Goal: Obtain resource: Download file/media

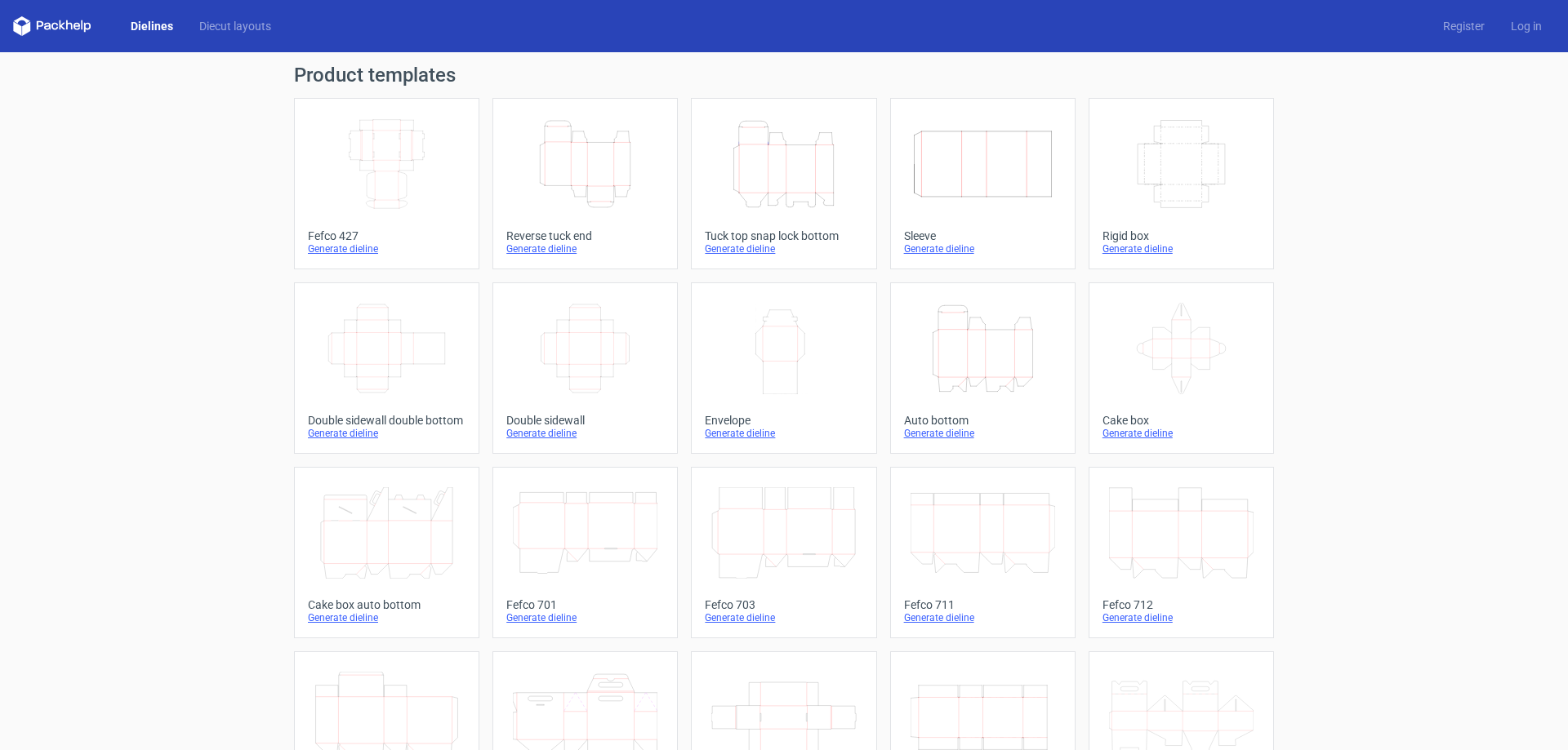
click at [581, 147] on icon "Height Depth Width" at bounding box center [585, 165] width 145 height 92
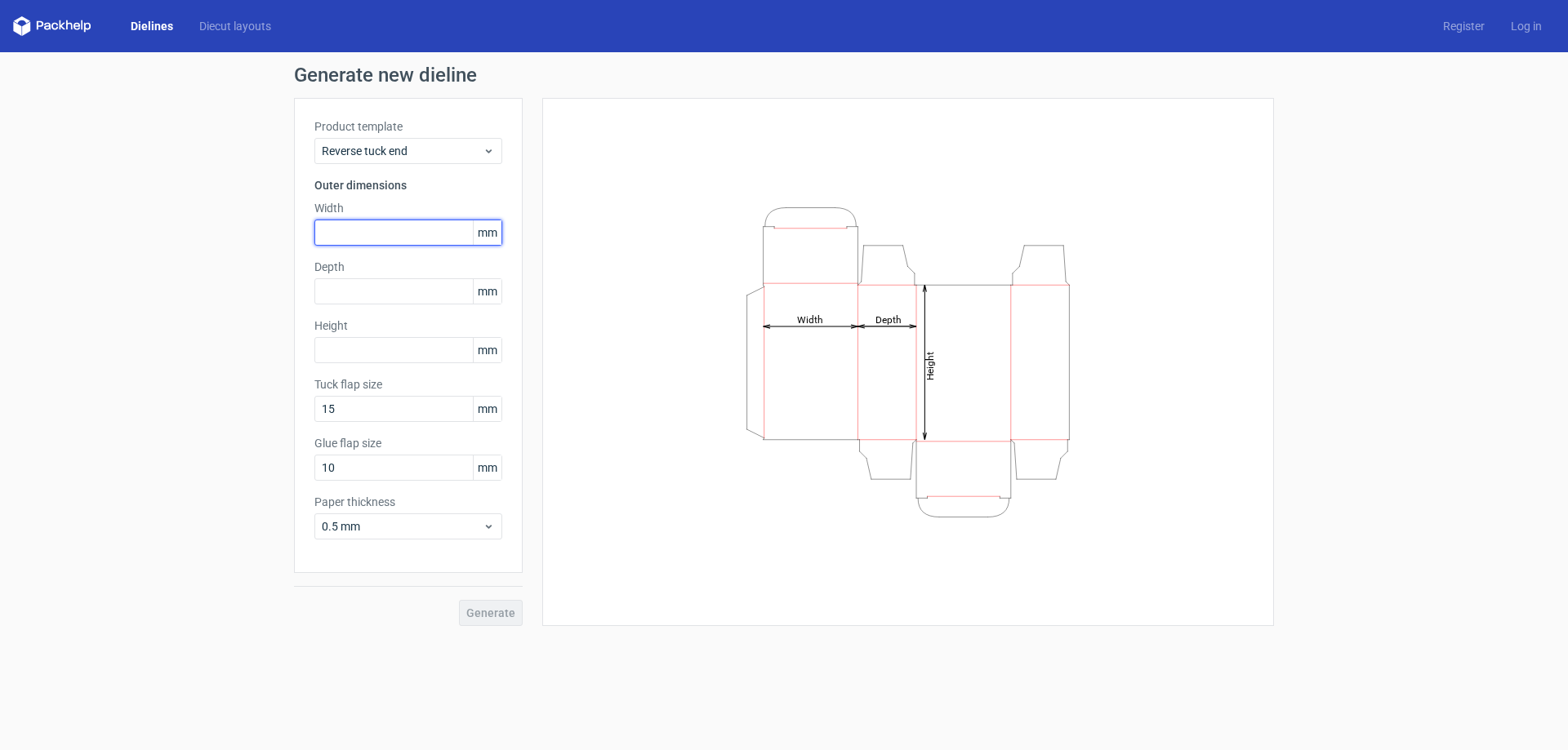
click at [358, 236] on input "text" at bounding box center [408, 232] width 188 height 26
type input "120"
type input "20"
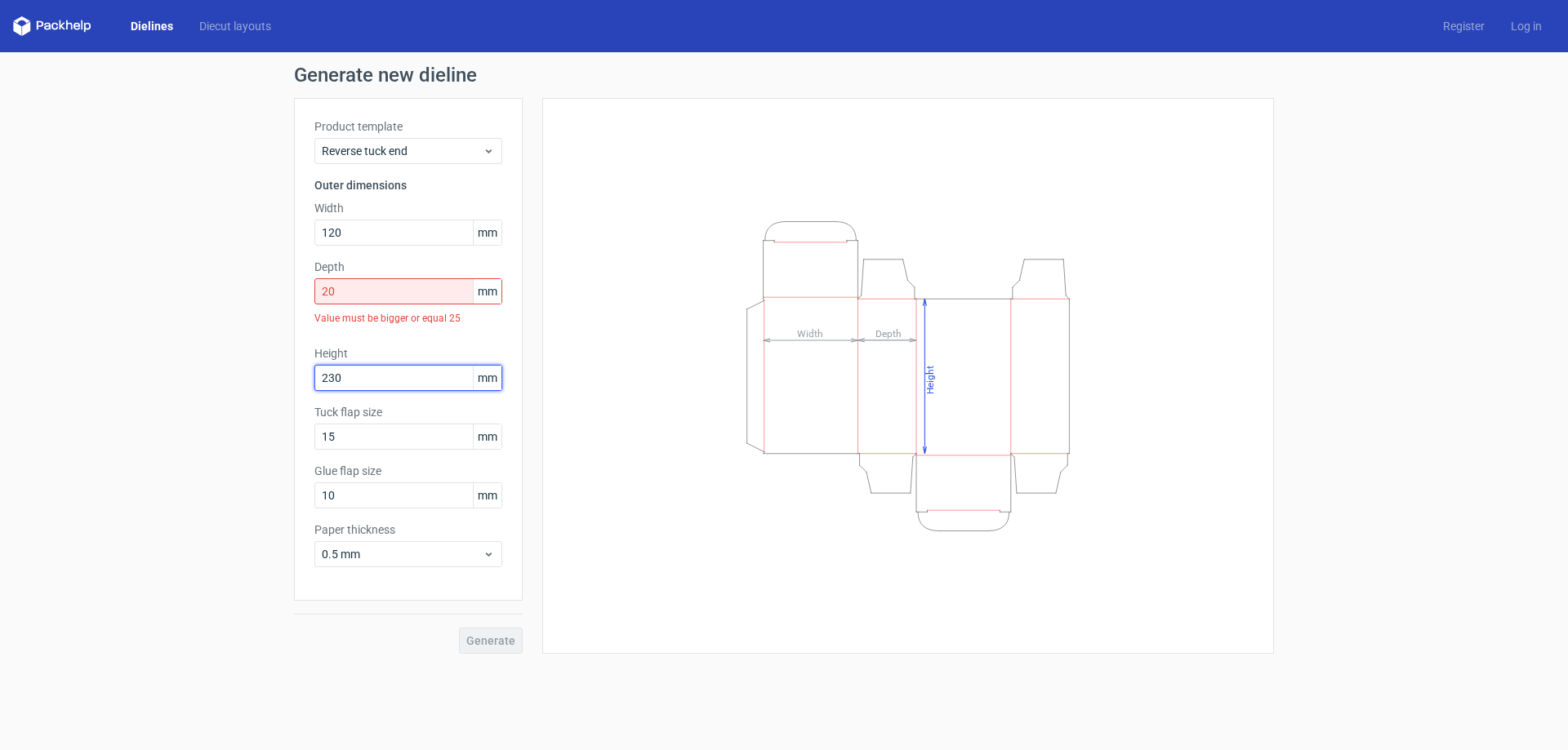
type input "230"
click at [377, 286] on input "20" at bounding box center [408, 291] width 188 height 26
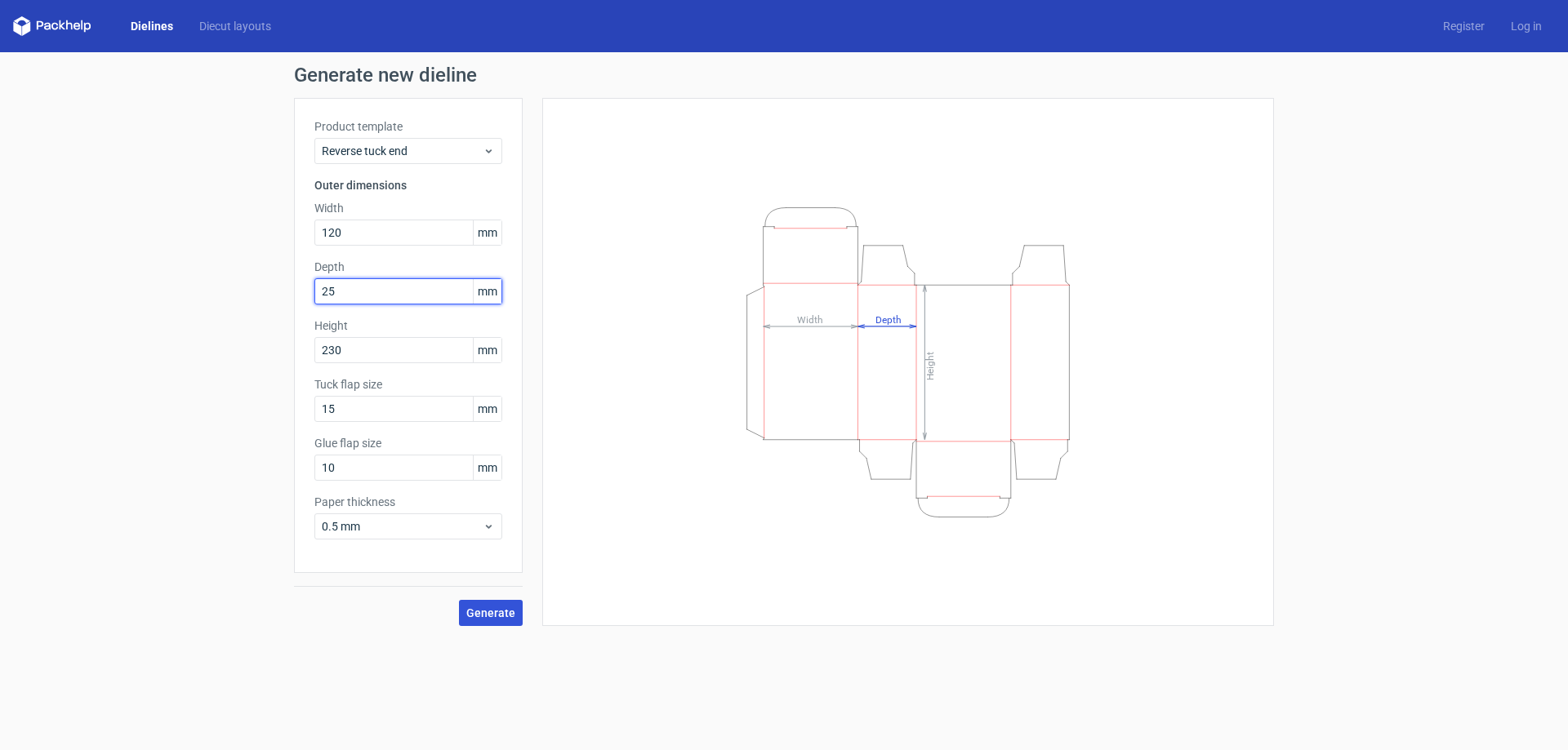
type input "25"
click at [490, 607] on span "Generate" at bounding box center [490, 612] width 49 height 11
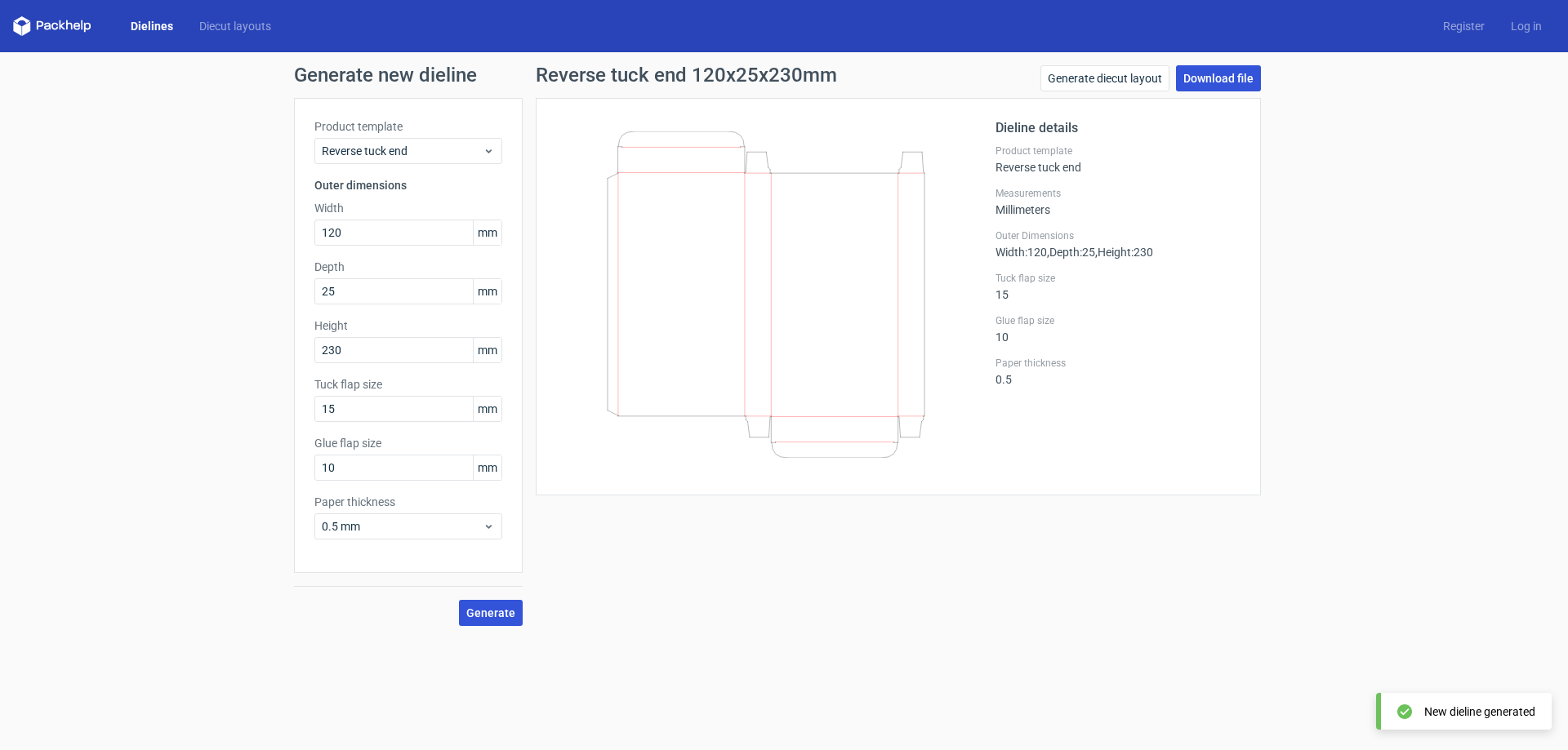
click at [1234, 69] on link "Download file" at bounding box center [1218, 78] width 85 height 26
